Goal: Transaction & Acquisition: Purchase product/service

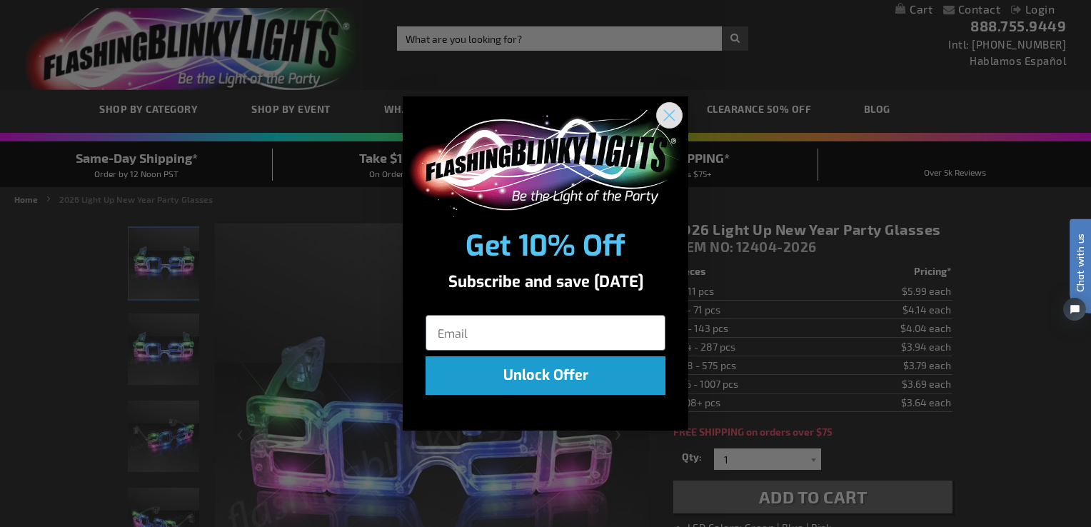
click at [670, 117] on circle "Close dialog" at bounding box center [670, 115] width 24 height 24
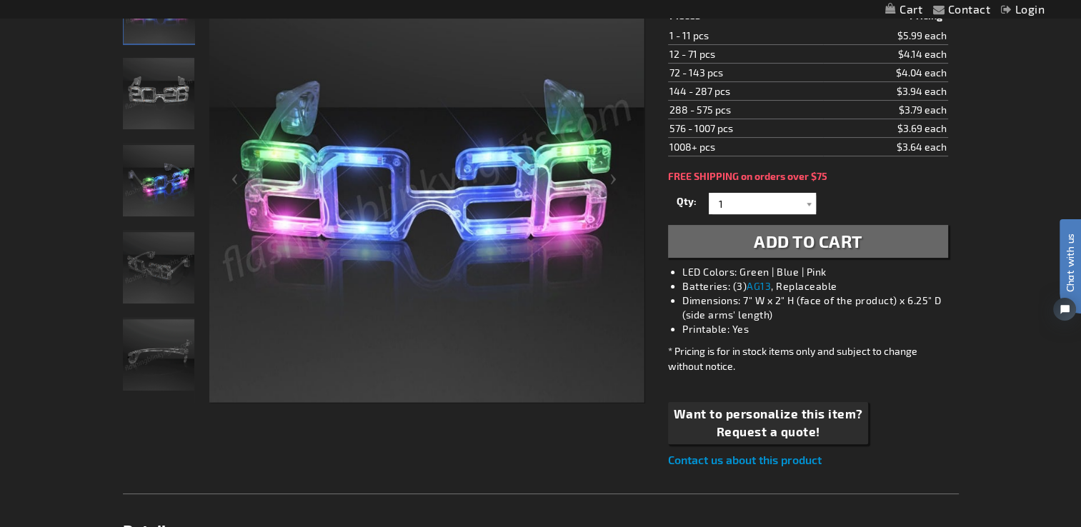
scroll to position [257, 0]
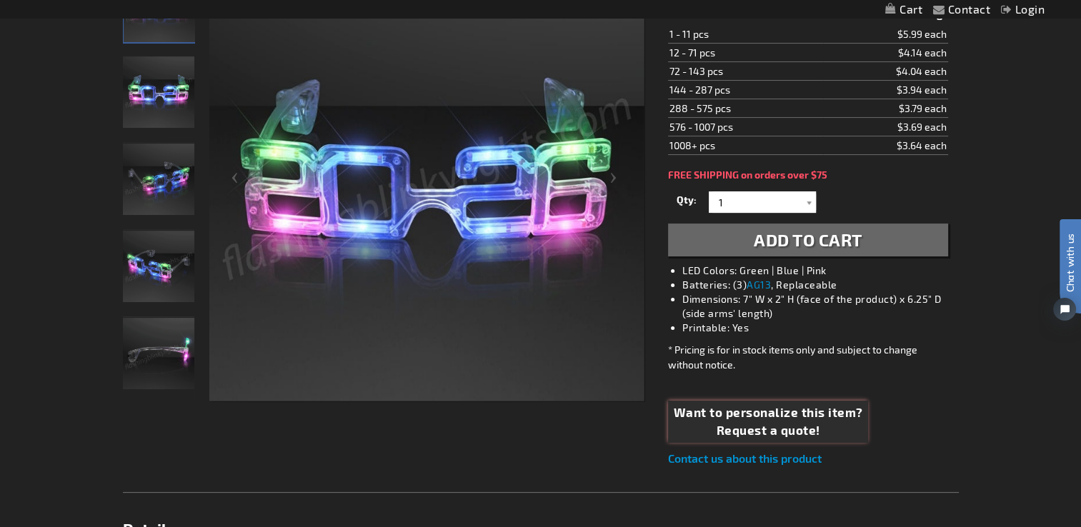
click at [704, 409] on span "Want to personalize this item?" at bounding box center [768, 413] width 189 height 19
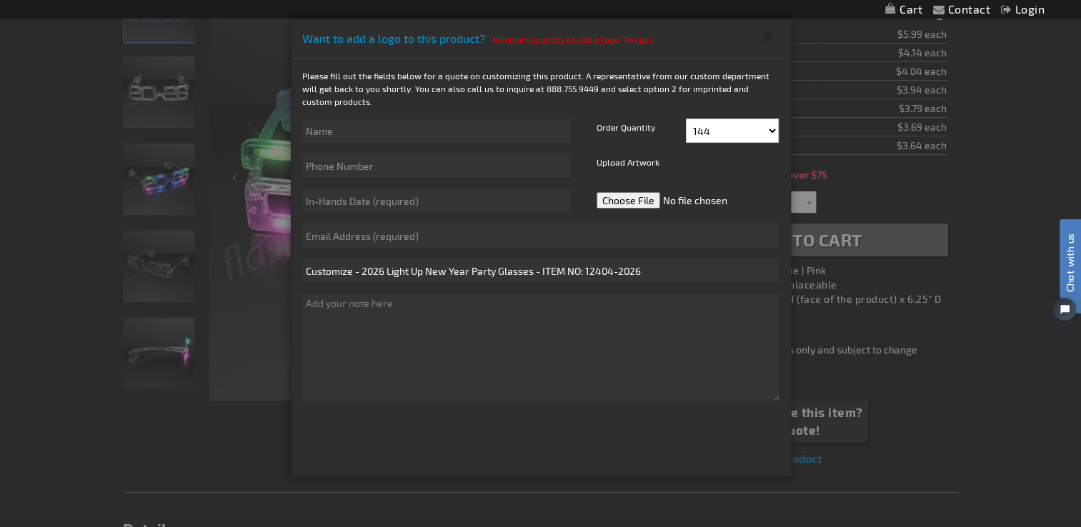
click at [769, 37] on button "Close" at bounding box center [768, 37] width 24 height 23
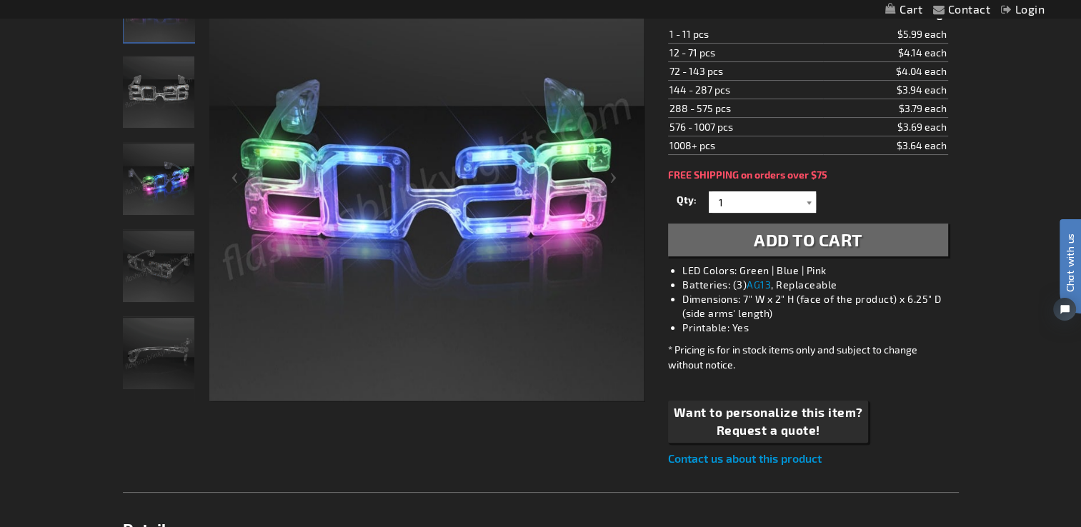
click at [808, 203] on div at bounding box center [808, 201] width 14 height 21
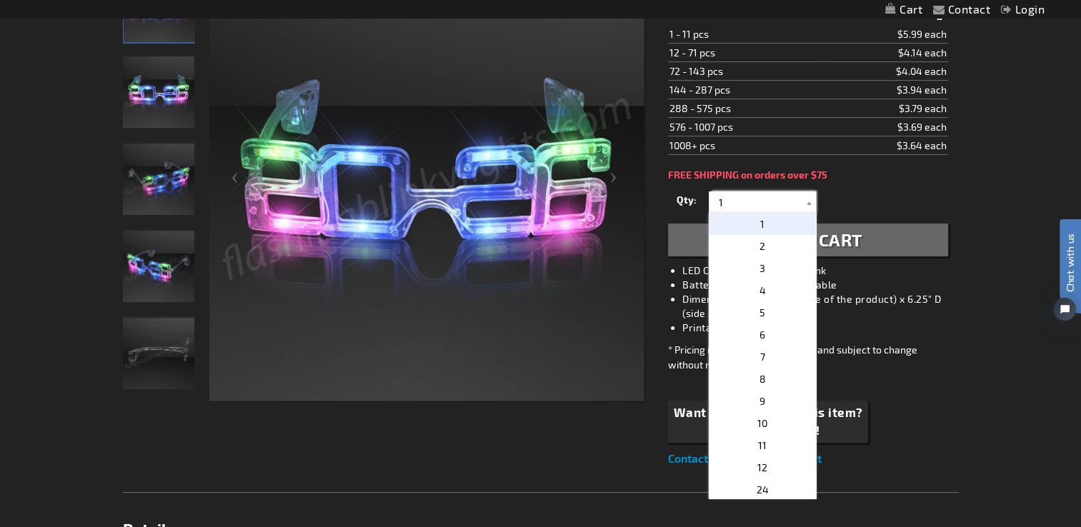
scroll to position [29, 0]
click at [775, 461] on p "24" at bounding box center [762, 461] width 107 height 22
type input "24"
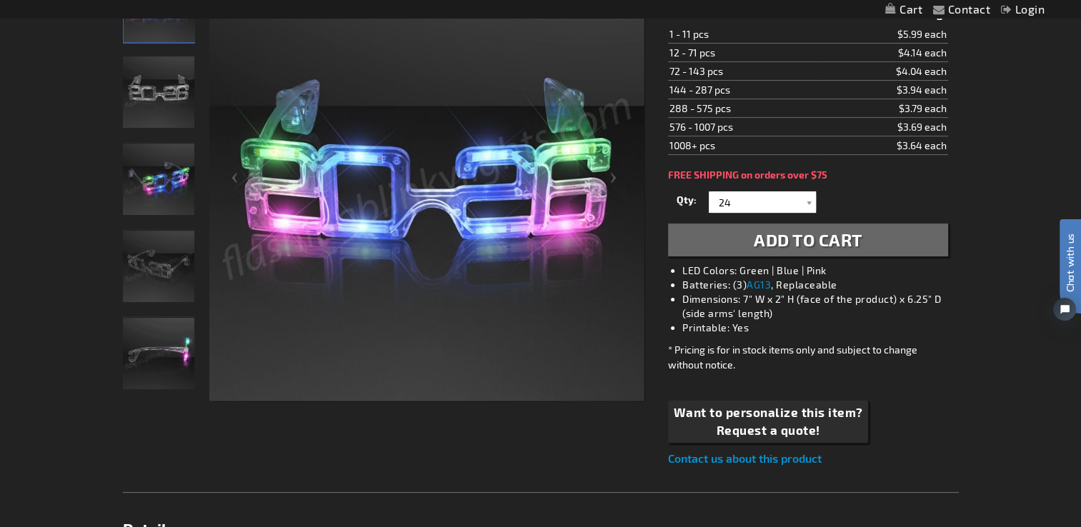
click at [789, 241] on span "Add to Cart" at bounding box center [808, 239] width 109 height 21
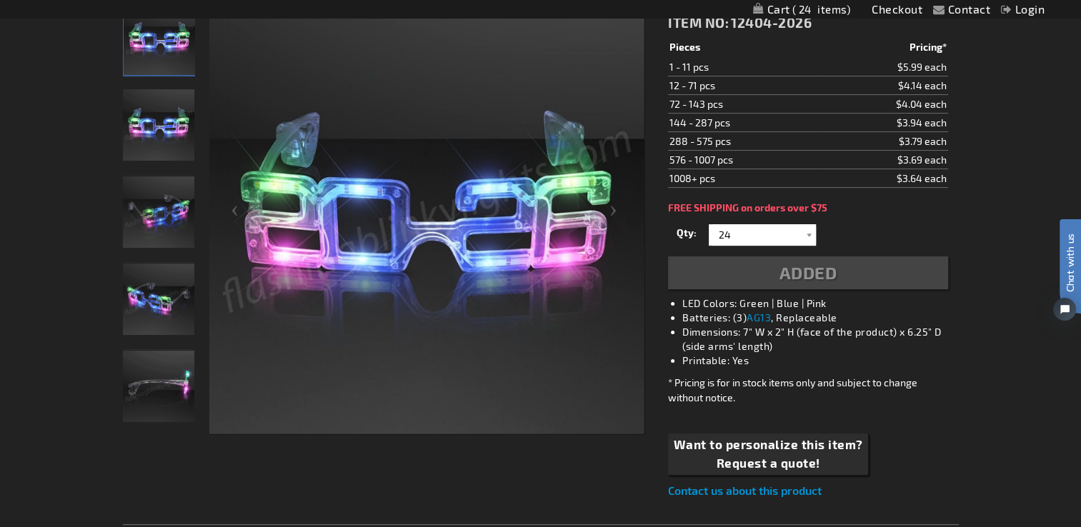
scroll to position [289, 0]
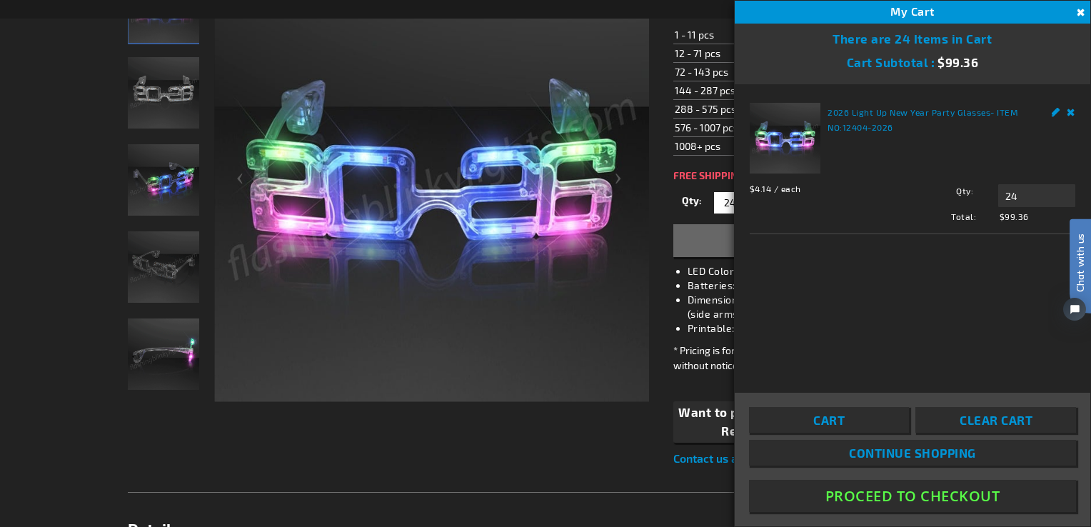
click at [903, 493] on button "Proceed To Checkout" at bounding box center [912, 496] width 327 height 32
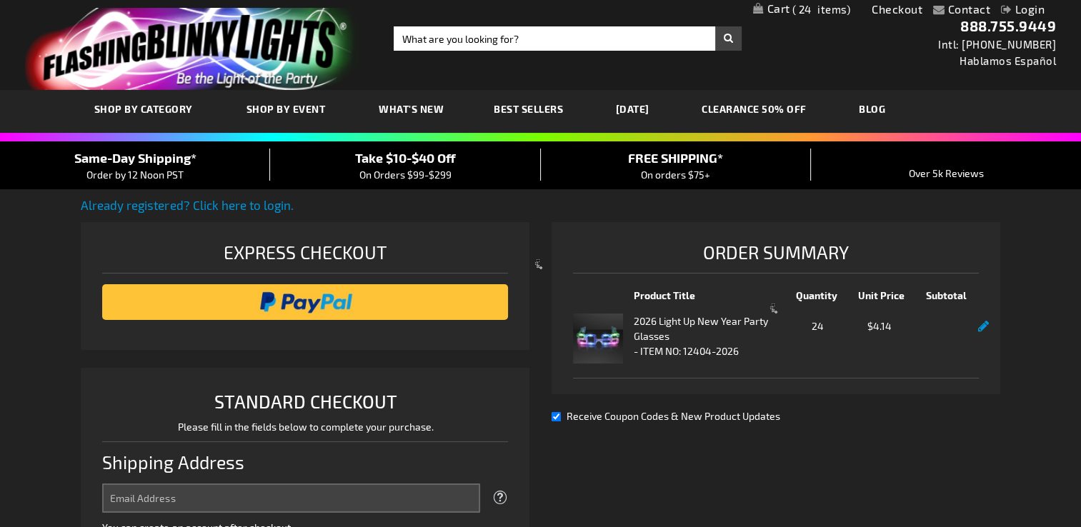
select select "US"
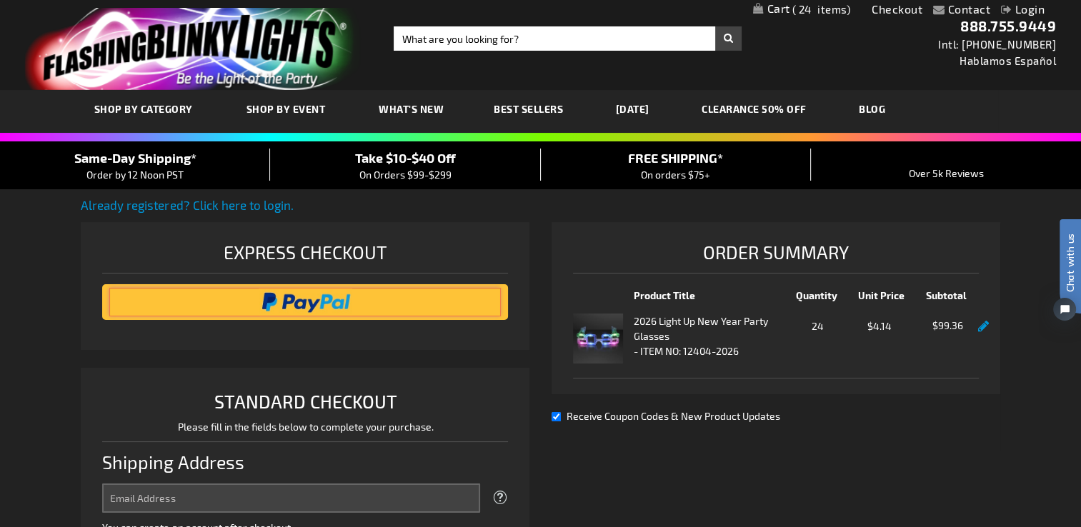
click at [309, 304] on input "image" at bounding box center [304, 302] width 391 height 29
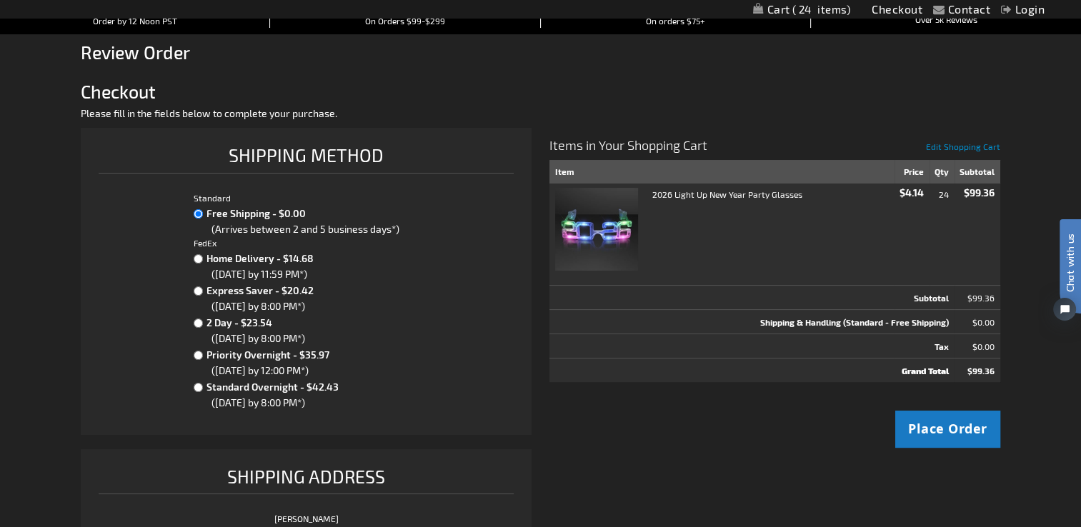
scroll to position [152, 0]
click at [936, 421] on span "Place Order" at bounding box center [947, 430] width 79 height 18
